Goal: Transaction & Acquisition: Download file/media

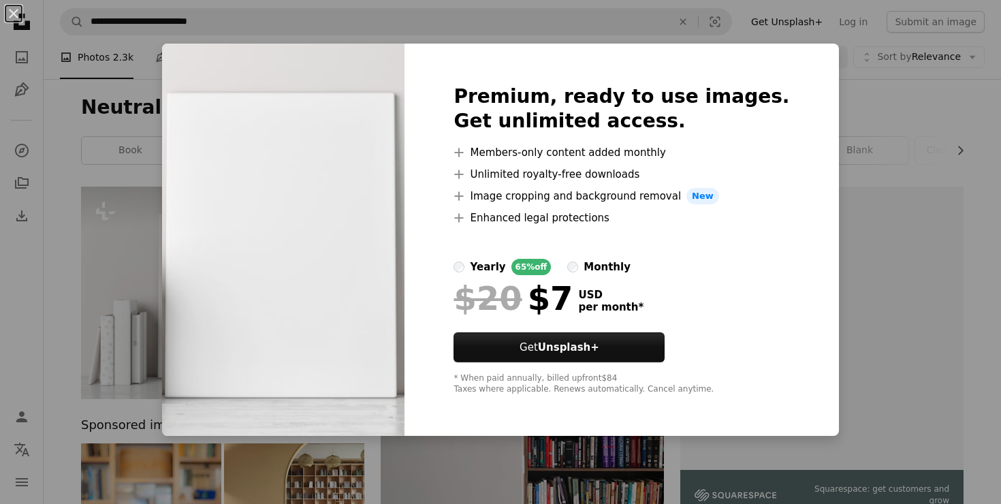
click at [69, 191] on div "An X shape Premium, ready to use images. Get unlimited access. A plus sign Memb…" at bounding box center [500, 252] width 1001 height 504
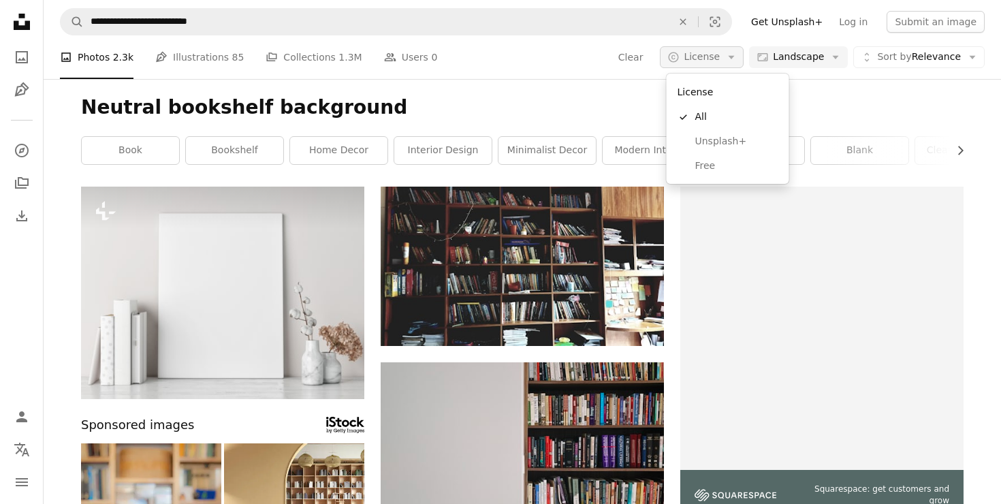
click at [735, 57] on icon "button" at bounding box center [732, 57] width 6 height 3
click at [703, 168] on span "Free" at bounding box center [737, 166] width 83 height 14
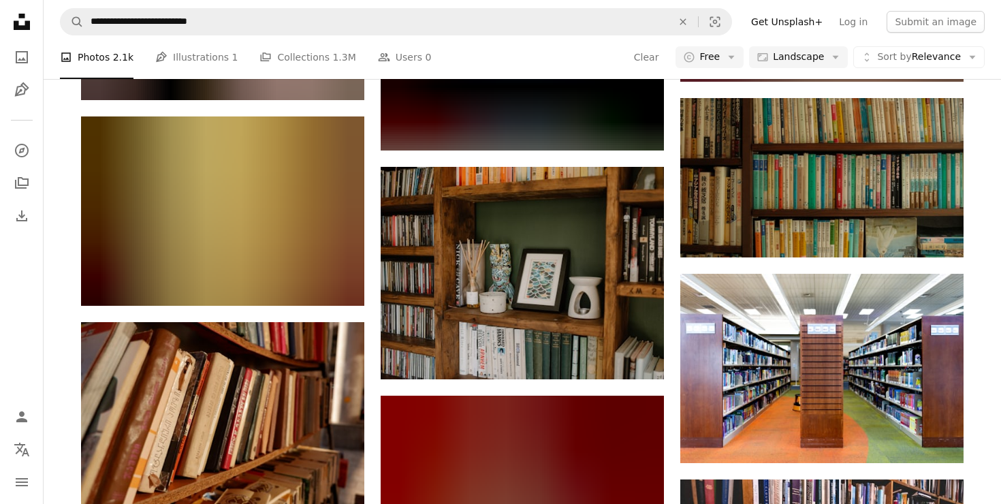
scroll to position [4377, 0]
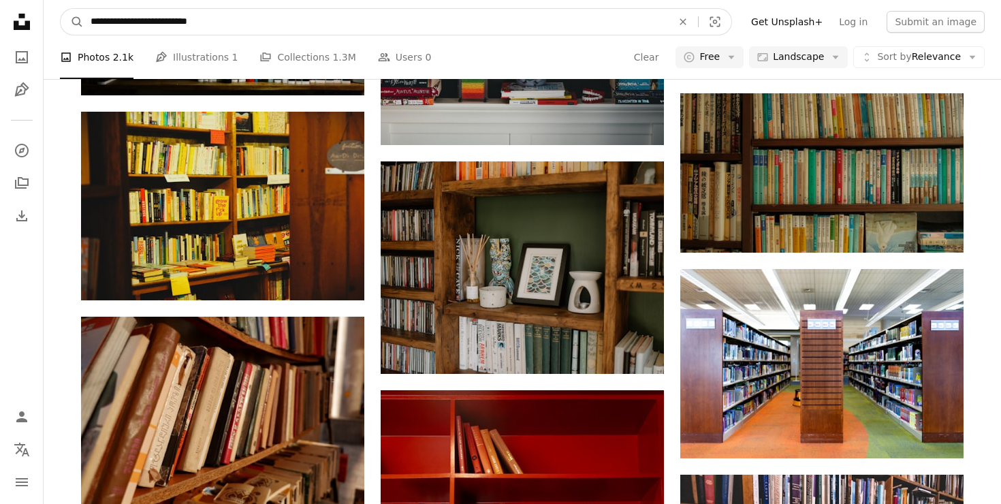
drag, startPoint x: 262, startPoint y: 25, endPoint x: 84, endPoint y: 23, distance: 178.5
click at [84, 22] on input "**********" at bounding box center [376, 22] width 585 height 26
paste input "Find visuals sitewide"
type input "**********"
click button "A magnifying glass" at bounding box center [72, 22] width 23 height 26
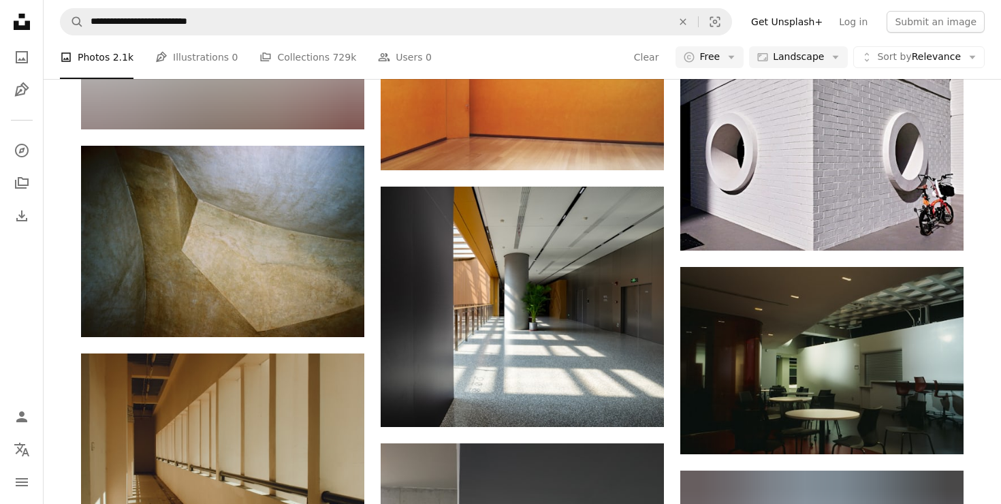
scroll to position [2634, 0]
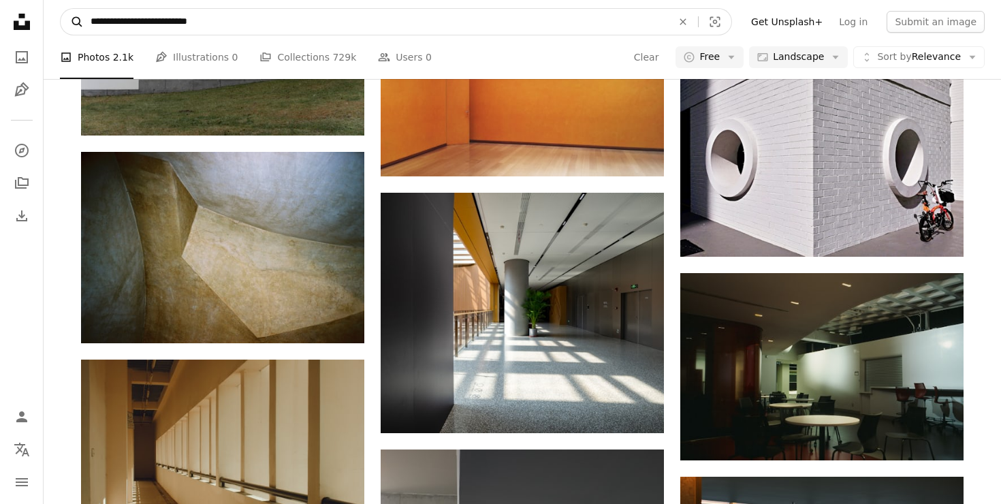
drag, startPoint x: 235, startPoint y: 21, endPoint x: 69, endPoint y: 18, distance: 166.3
click at [69, 18] on form "**********" at bounding box center [396, 21] width 672 height 27
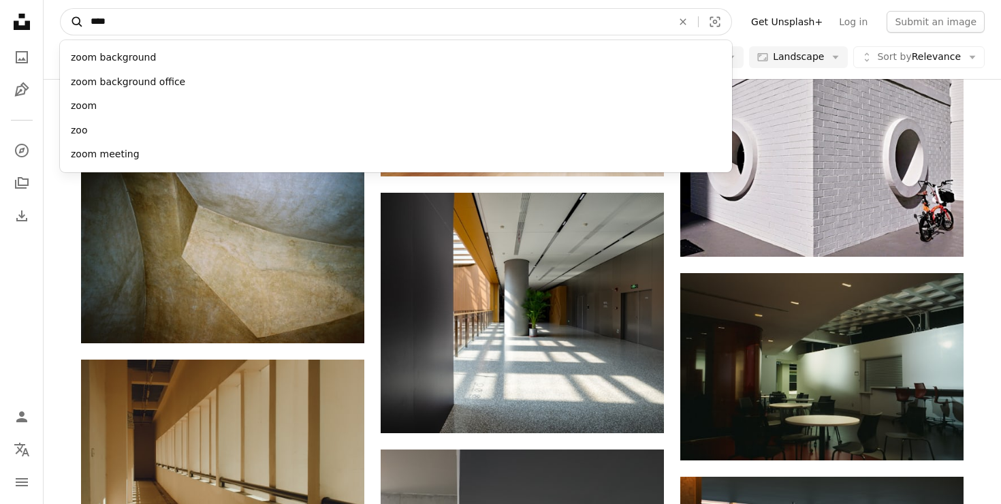
type input "****"
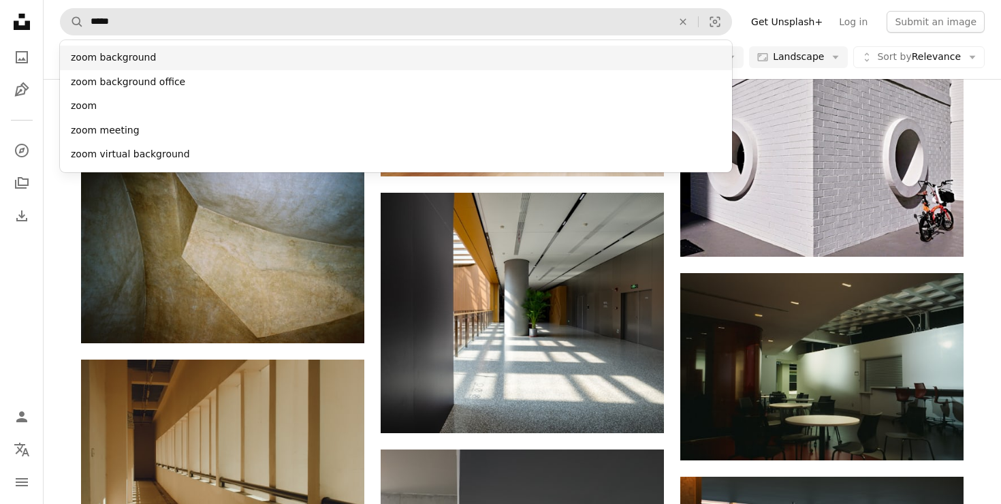
click at [98, 57] on div "zoom background" at bounding box center [396, 58] width 672 height 25
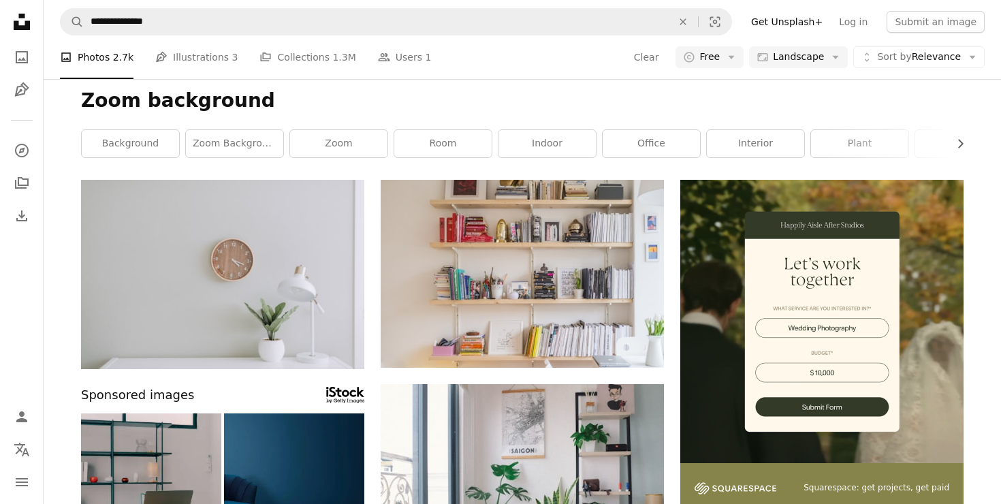
scroll to position [8, 0]
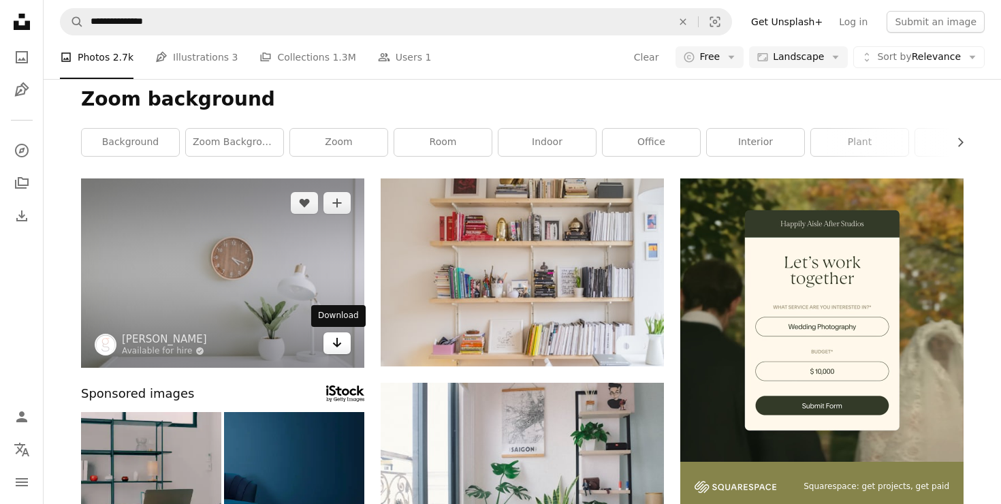
click at [337, 343] on icon "Download" at bounding box center [337, 343] width 9 height 10
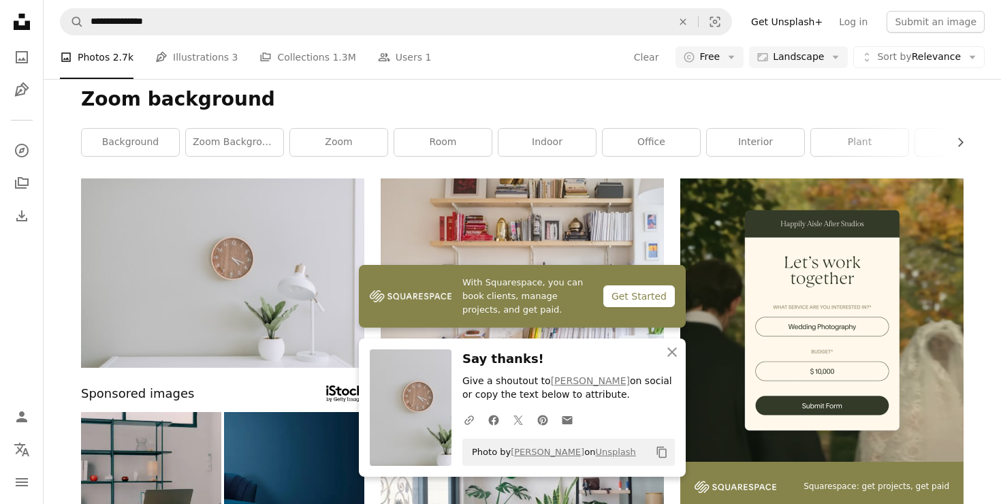
click at [674, 352] on icon "An X shape" at bounding box center [672, 352] width 16 height 16
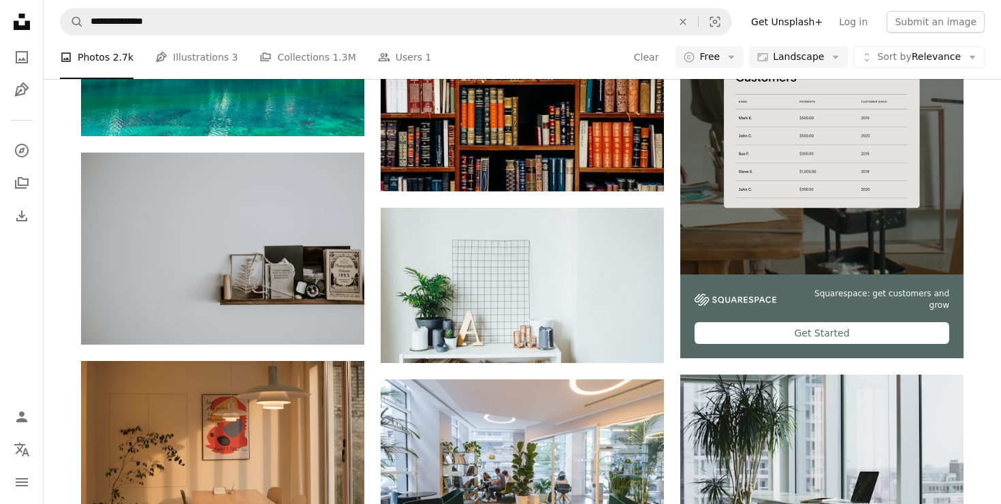
scroll to position [3465, 0]
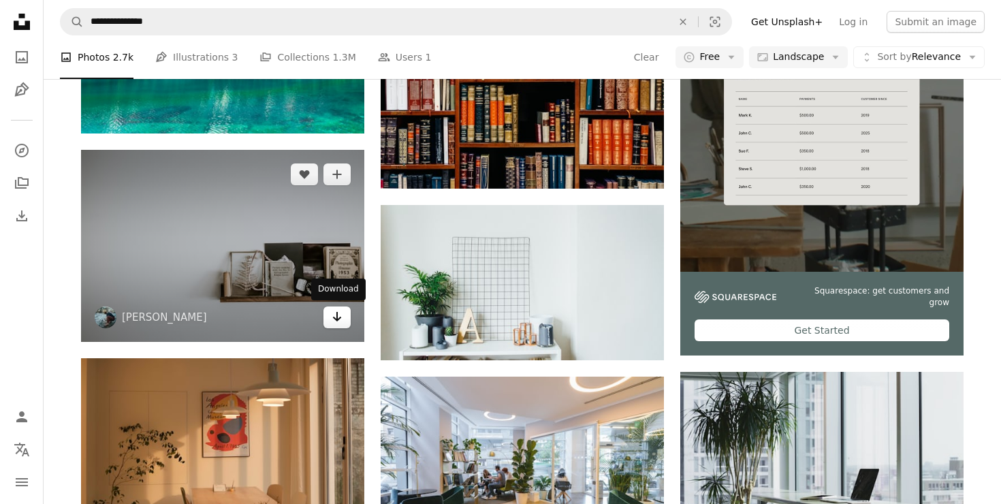
click at [343, 319] on link "Arrow pointing down" at bounding box center [337, 318] width 27 height 22
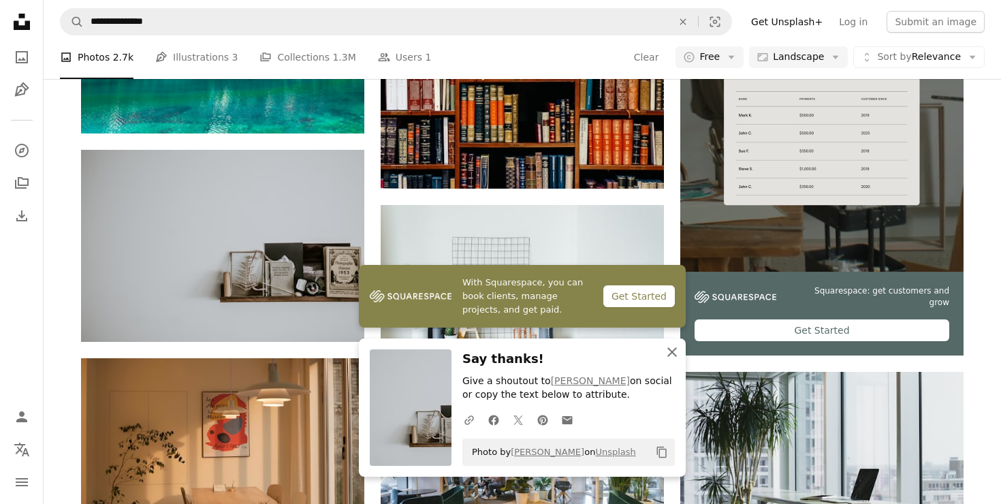
click at [672, 350] on icon "An X shape" at bounding box center [672, 352] width 16 height 16
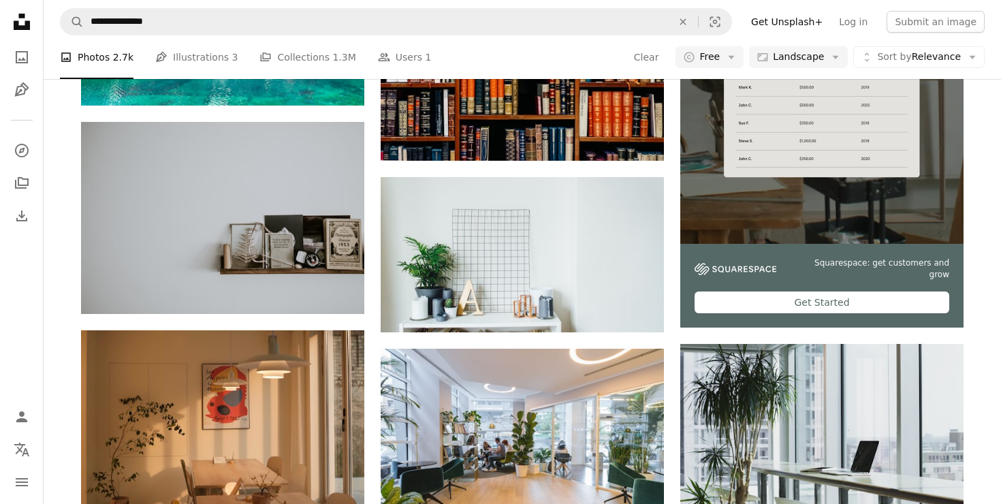
scroll to position [3494, 0]
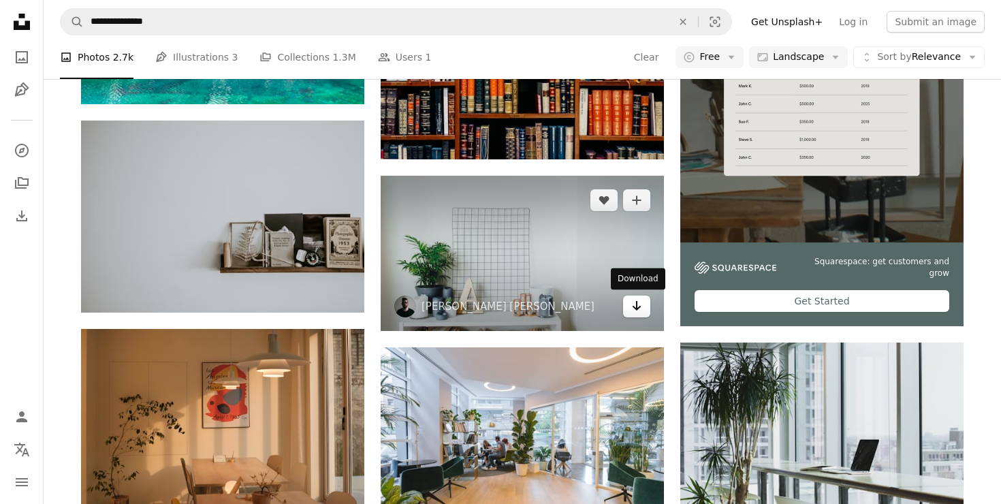
click at [637, 309] on icon "Arrow pointing down" at bounding box center [637, 306] width 11 height 16
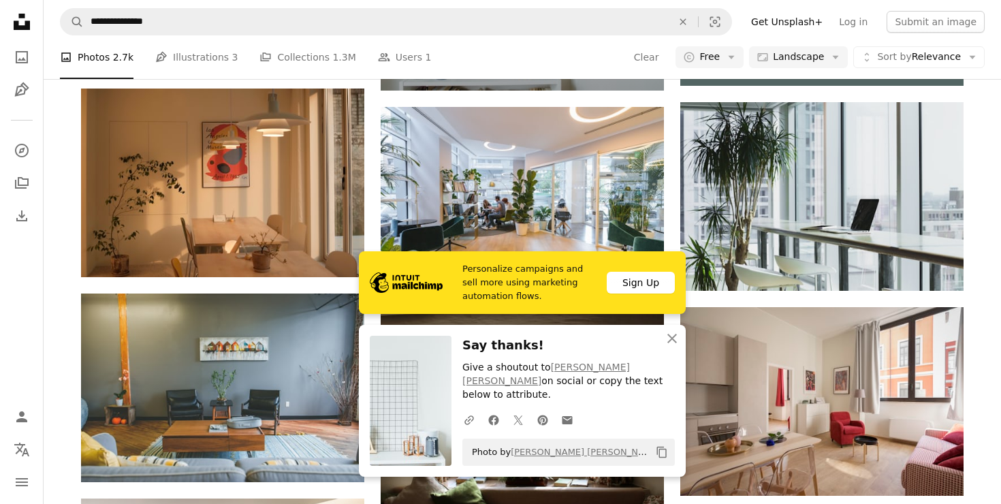
scroll to position [3738, 0]
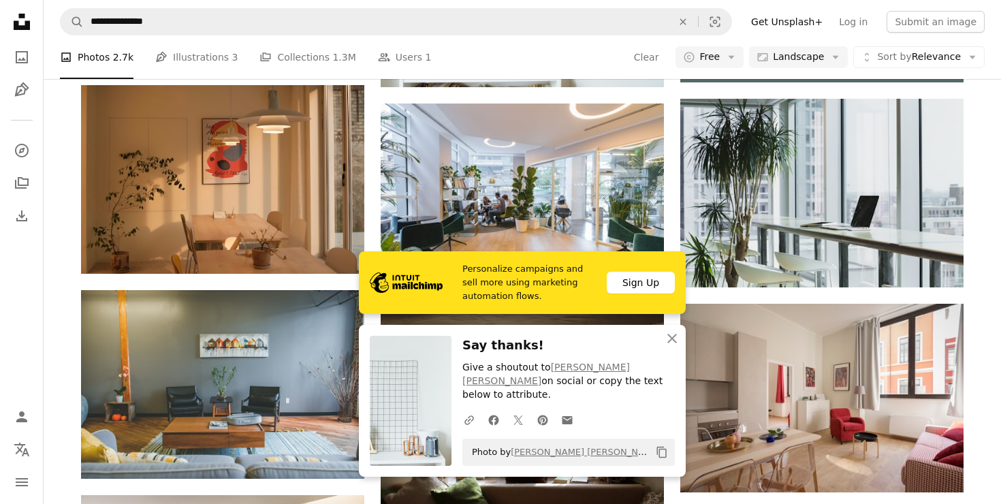
click at [669, 347] on icon "An X shape" at bounding box center [672, 338] width 16 height 16
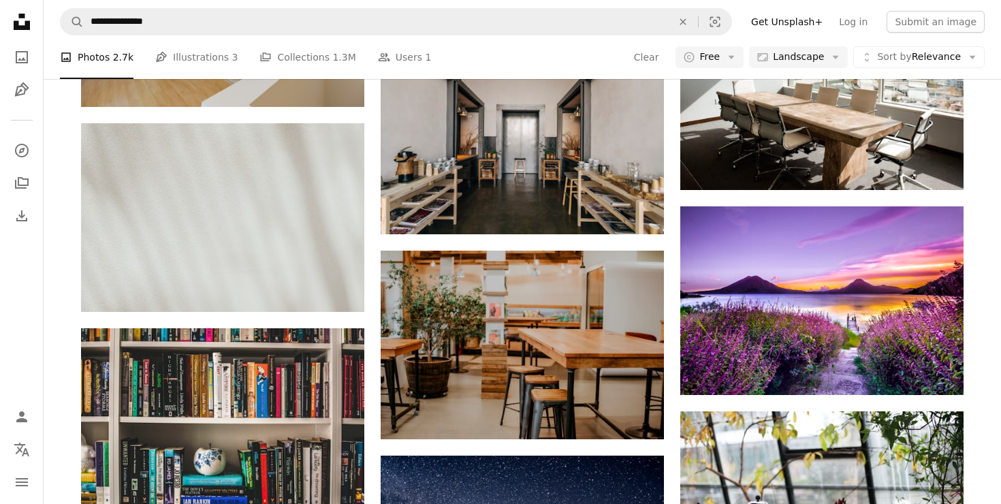
scroll to position [9800, 0]
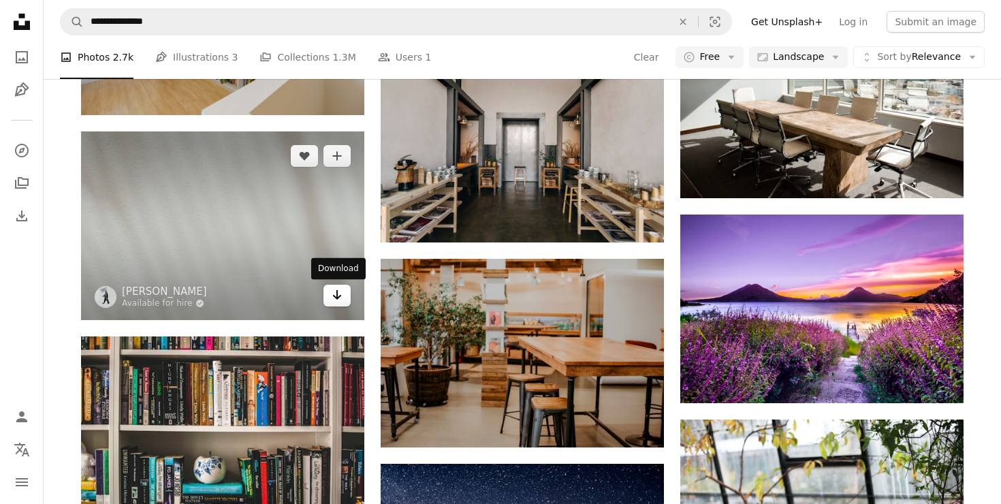
click at [334, 298] on icon "Arrow pointing down" at bounding box center [337, 295] width 11 height 16
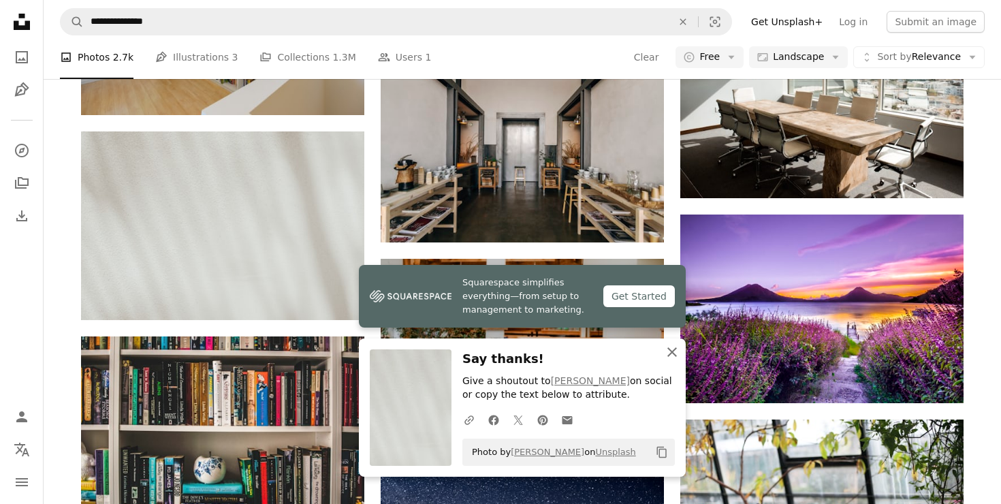
click at [673, 352] on icon "An X shape" at bounding box center [672, 352] width 16 height 16
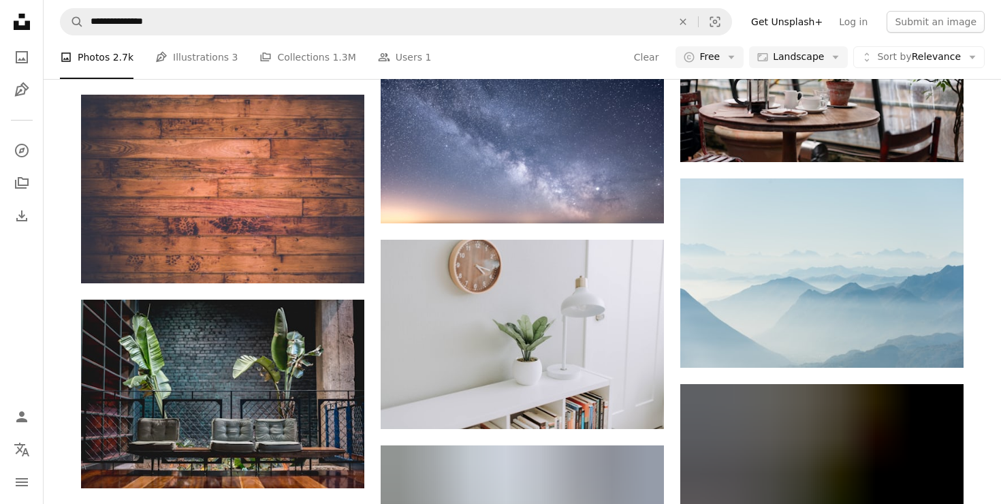
scroll to position [10250, 0]
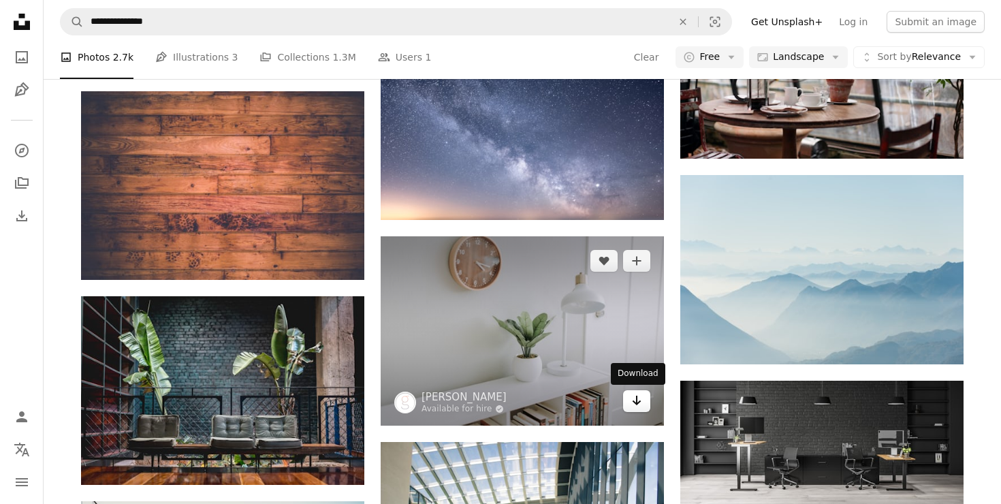
click at [639, 406] on icon "Arrow pointing down" at bounding box center [637, 400] width 11 height 16
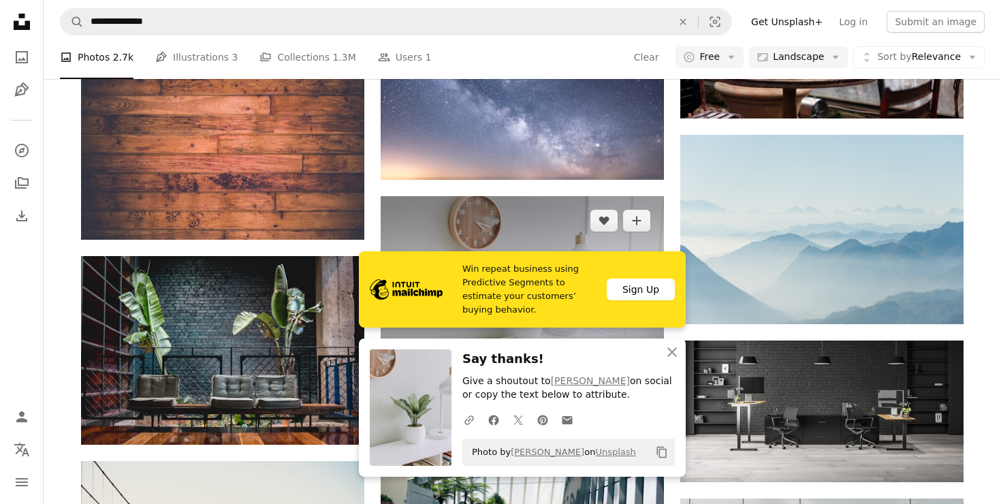
scroll to position [10292, 0]
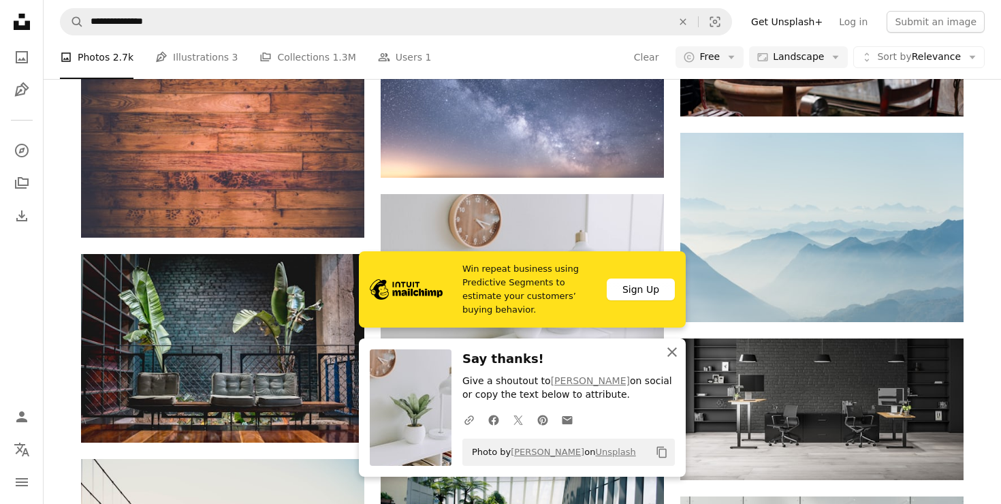
click at [670, 354] on icon "button" at bounding box center [673, 352] width 10 height 10
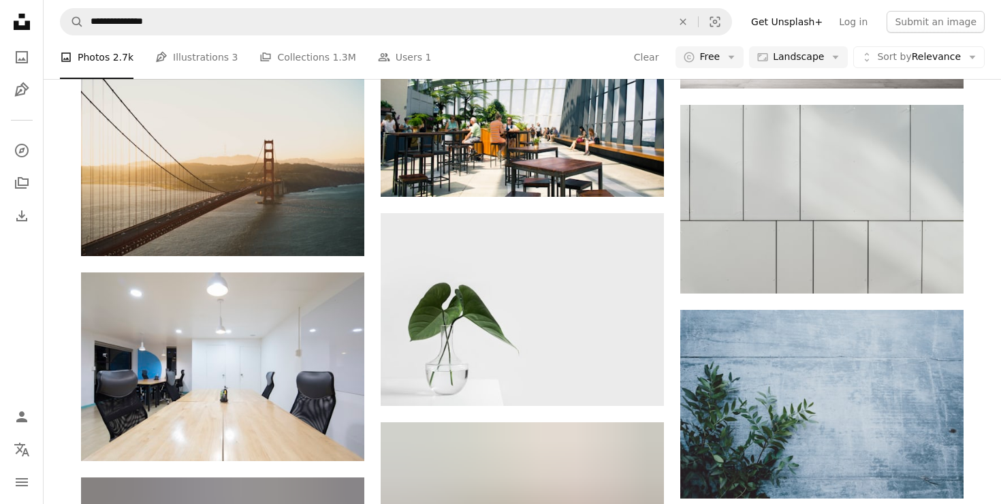
scroll to position [10687, 0]
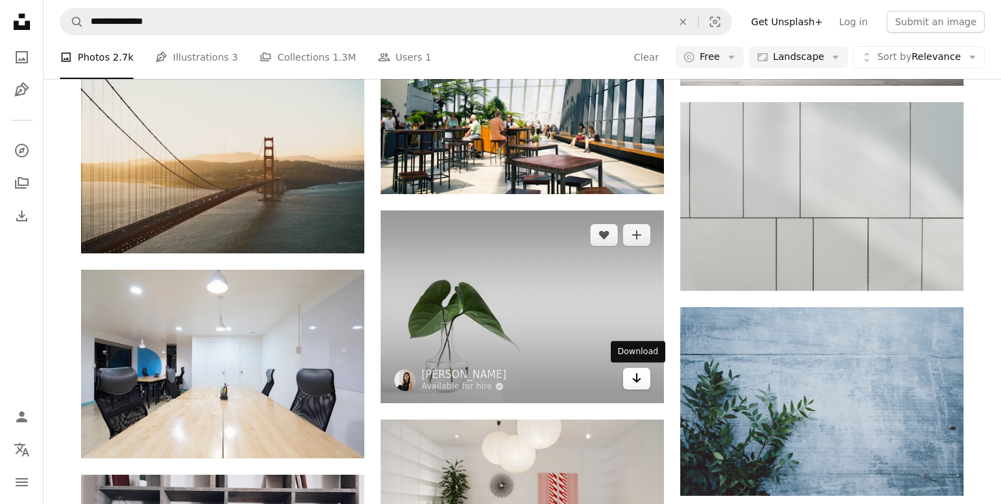
click at [638, 386] on icon "Arrow pointing down" at bounding box center [637, 378] width 11 height 16
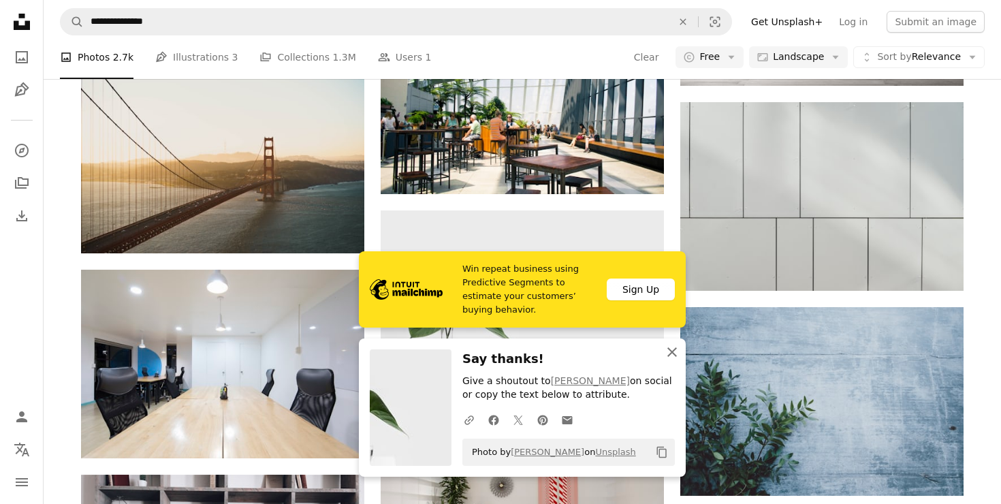
click at [672, 352] on icon "button" at bounding box center [673, 352] width 10 height 10
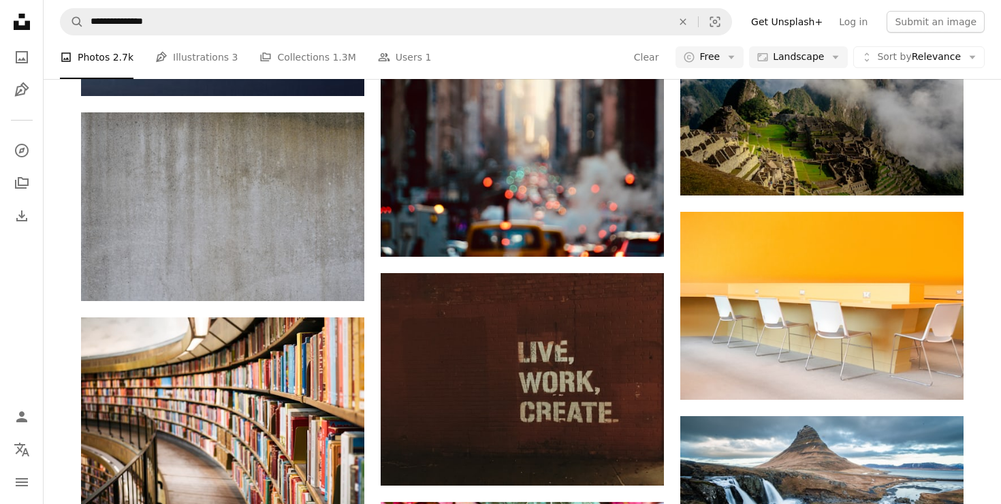
scroll to position [12690, 0]
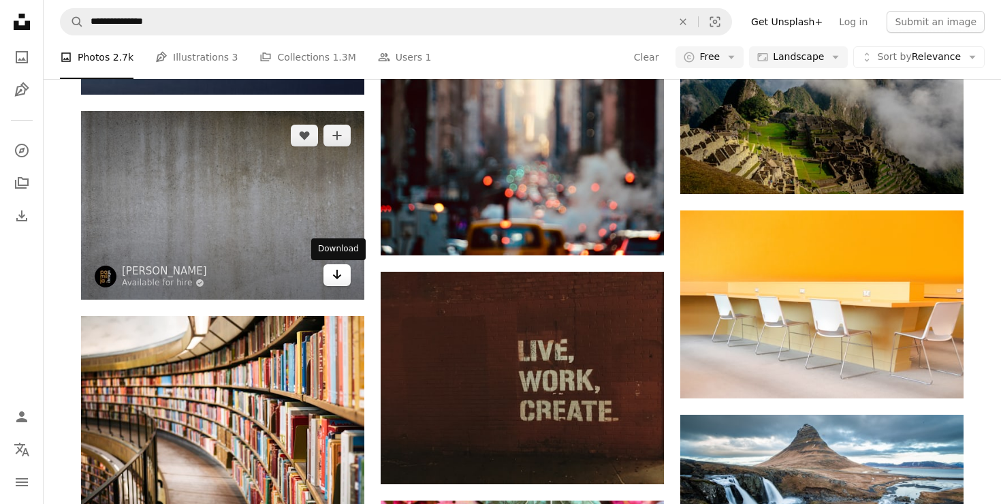
click at [337, 277] on icon "Download" at bounding box center [337, 275] width 9 height 10
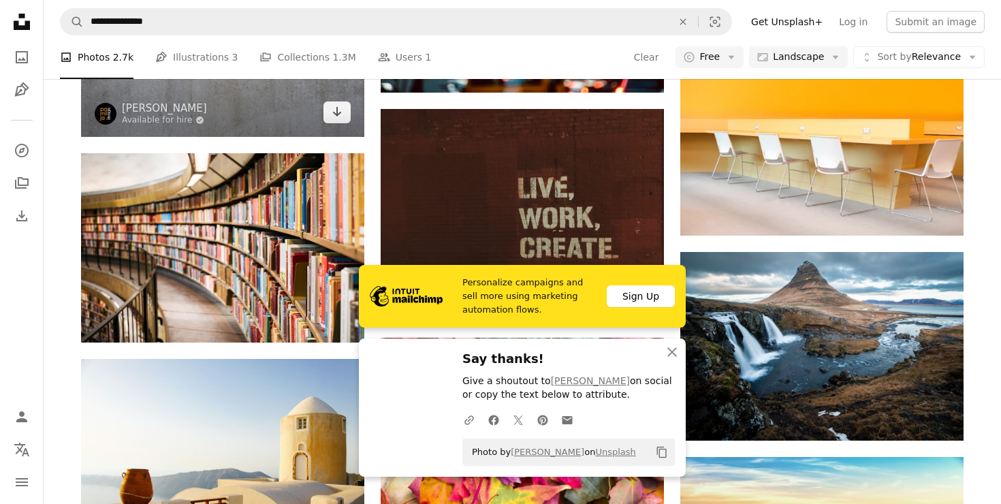
scroll to position [12863, 0]
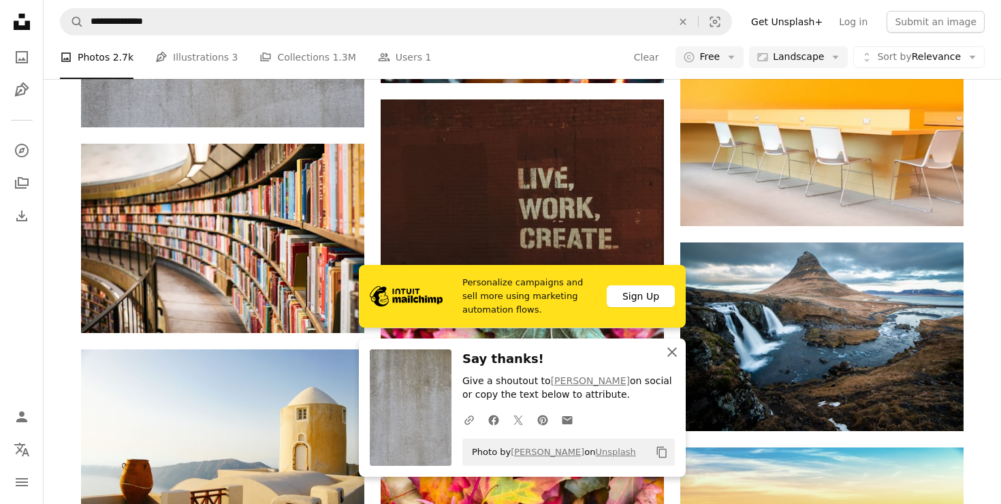
click at [671, 352] on icon "button" at bounding box center [673, 352] width 10 height 10
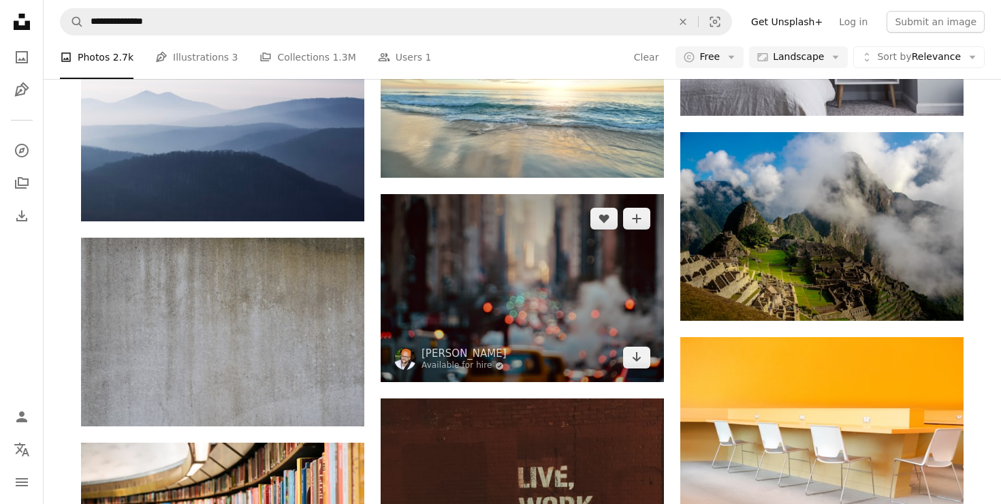
scroll to position [12576, 0]
